Goal: Information Seeking & Learning: Learn about a topic

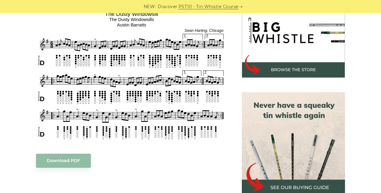
scroll to position [198, 0]
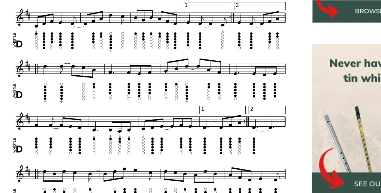
scroll to position [199, 0]
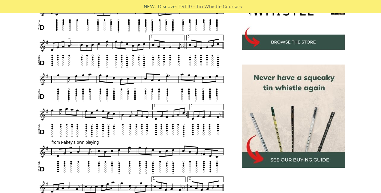
scroll to position [223, 0]
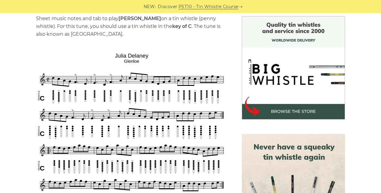
scroll to position [156, 0]
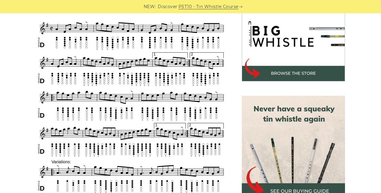
scroll to position [195, 0]
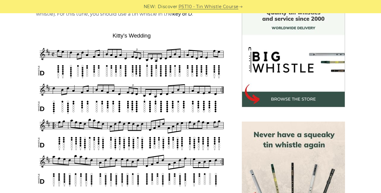
scroll to position [168, 0]
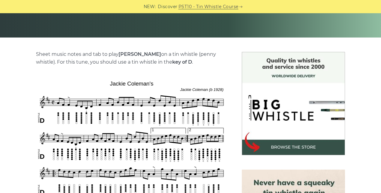
scroll to position [121, 0]
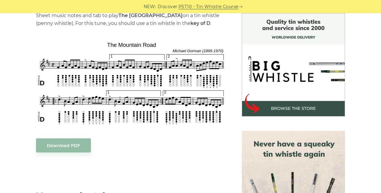
scroll to position [166, 0]
